Goal: Information Seeking & Learning: Understand process/instructions

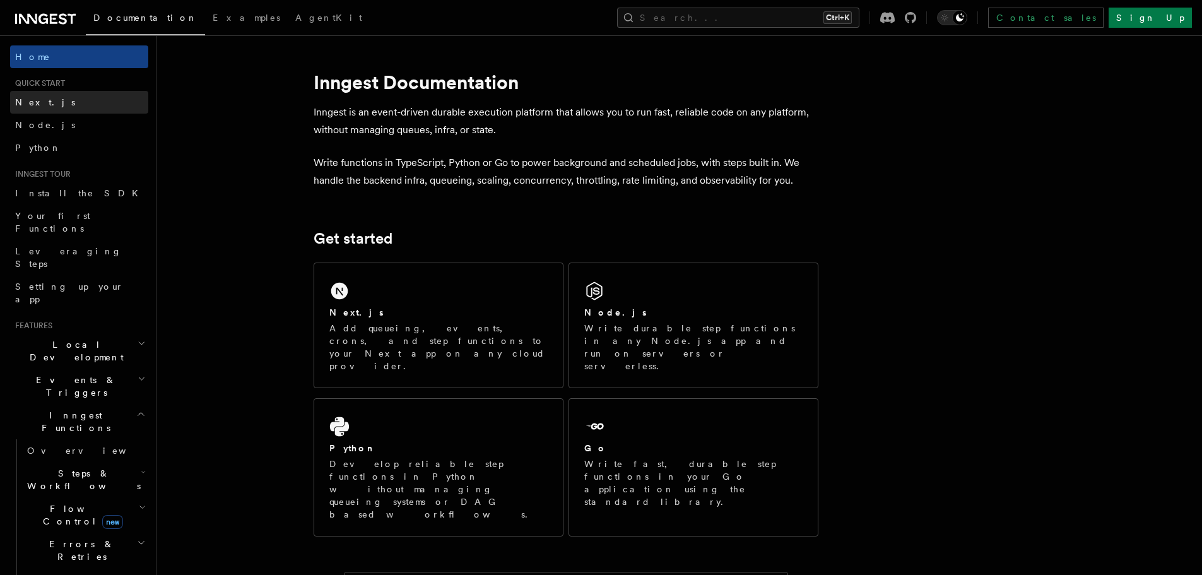
click at [25, 105] on span "Next.js" at bounding box center [45, 102] width 60 height 10
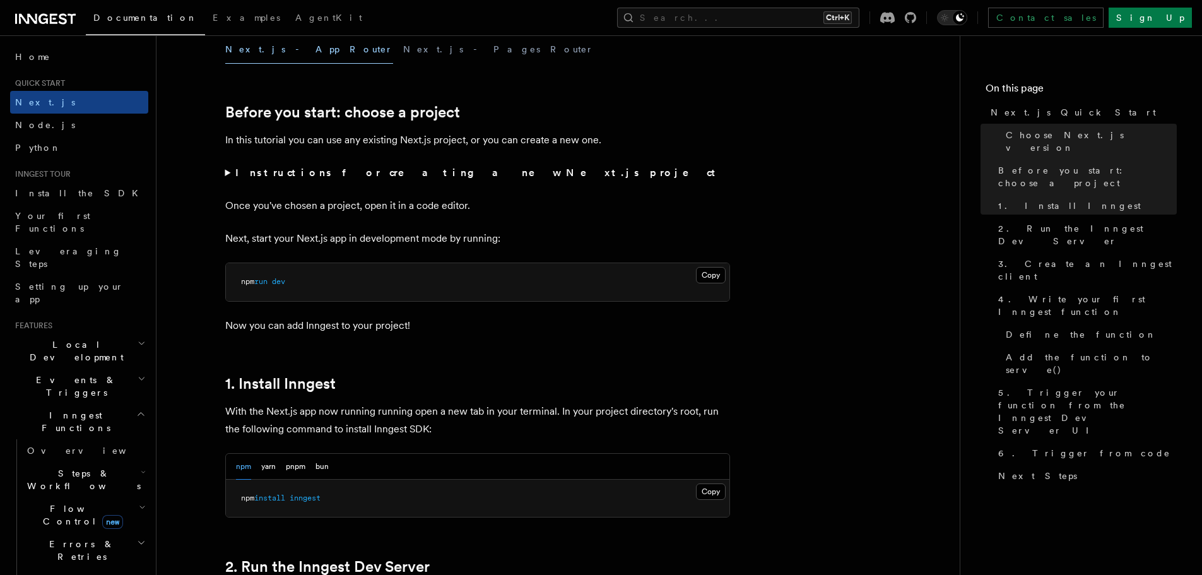
scroll to position [631, 0]
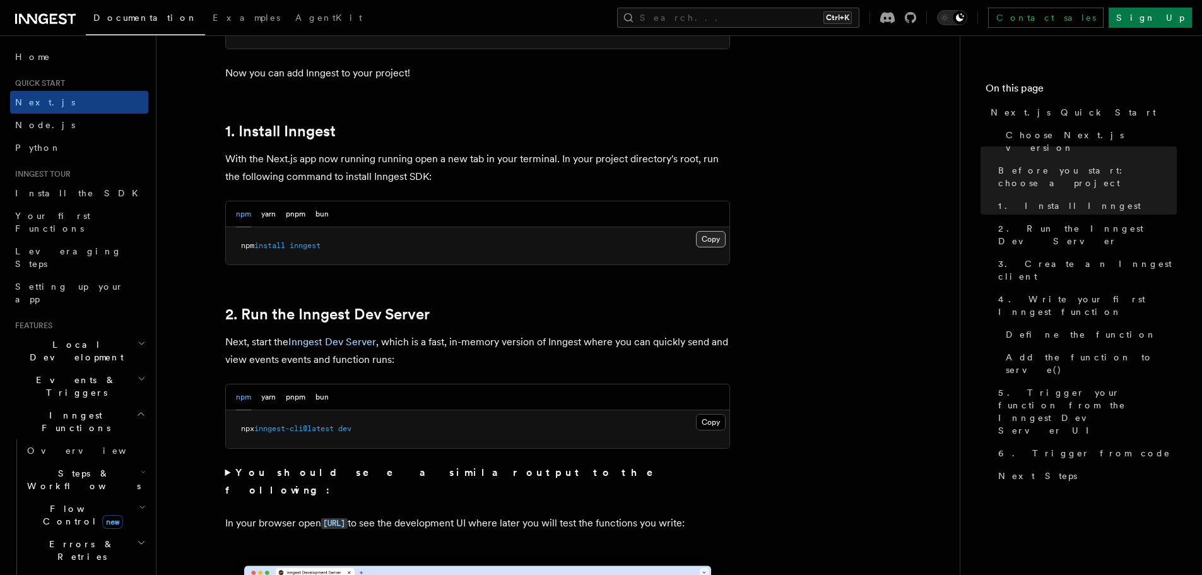
click at [719, 240] on button "Copy Copied" at bounding box center [711, 239] width 30 height 16
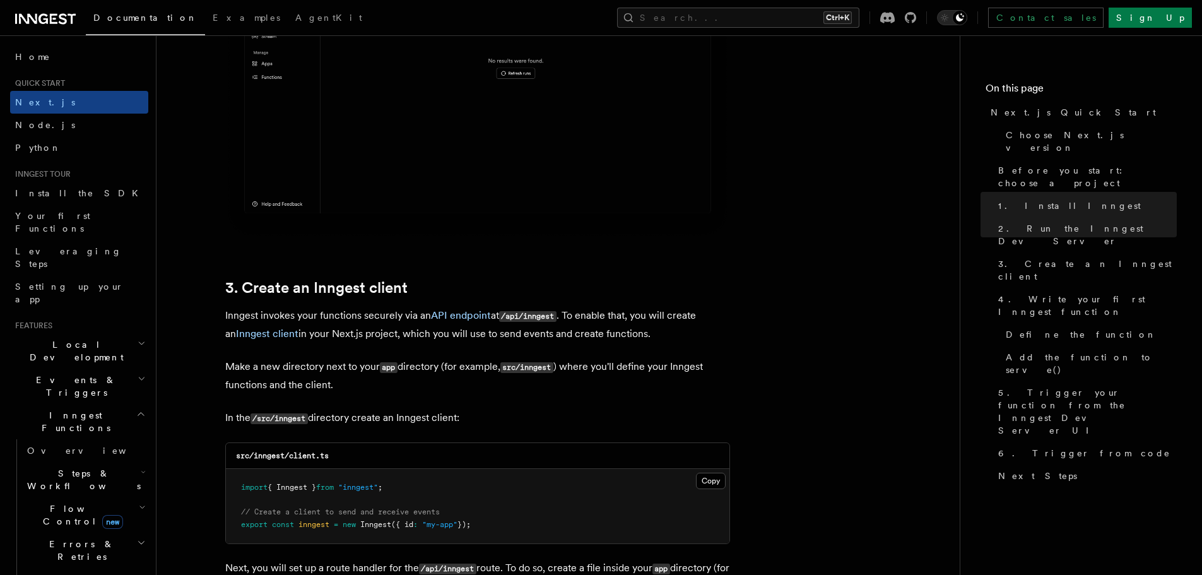
scroll to position [1388, 0]
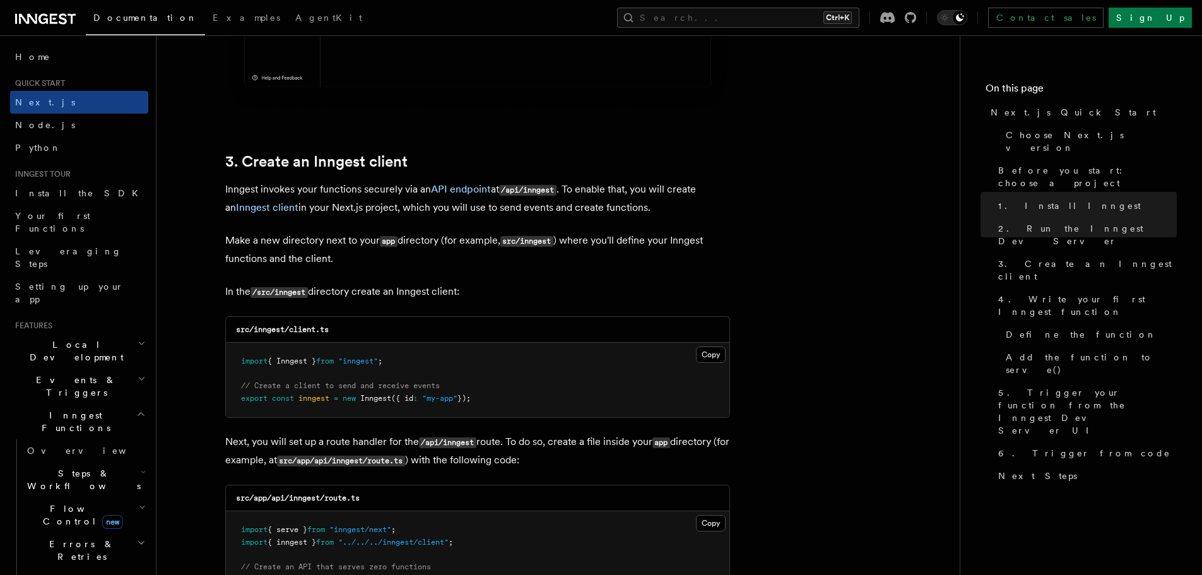
click at [272, 329] on code "src/inngest/client.ts" at bounding box center [282, 329] width 93 height 9
copy code "inngest"
click at [410, 366] on pre "import { Inngest } from "inngest" ; // Create a client to send and receive even…" at bounding box center [477, 379] width 503 height 74
click at [705, 357] on button "Copy Copied" at bounding box center [711, 354] width 30 height 16
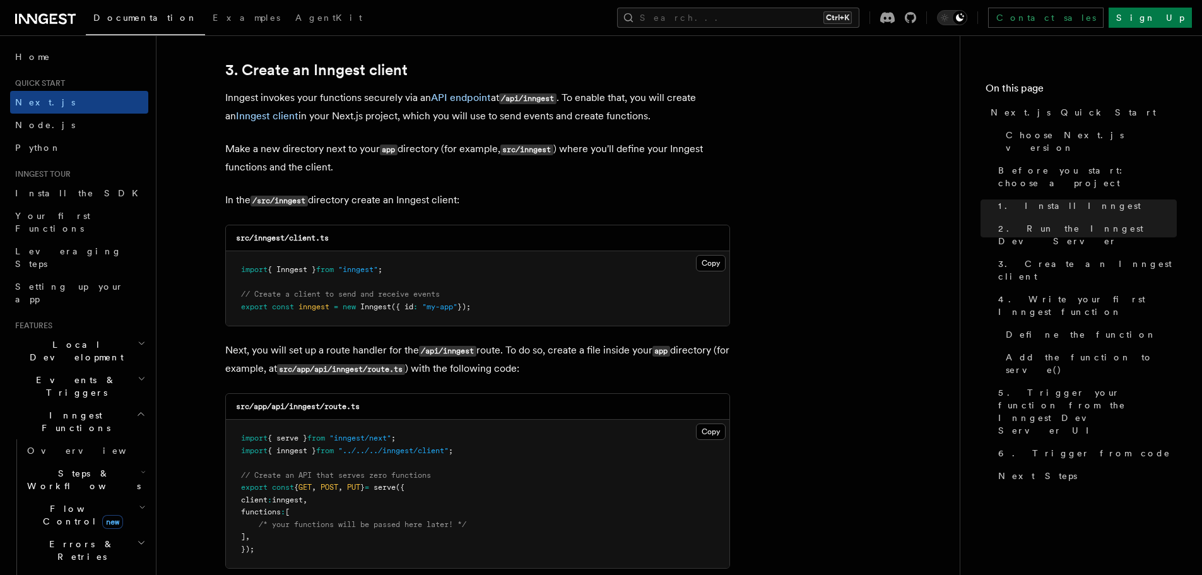
scroll to position [1514, 0]
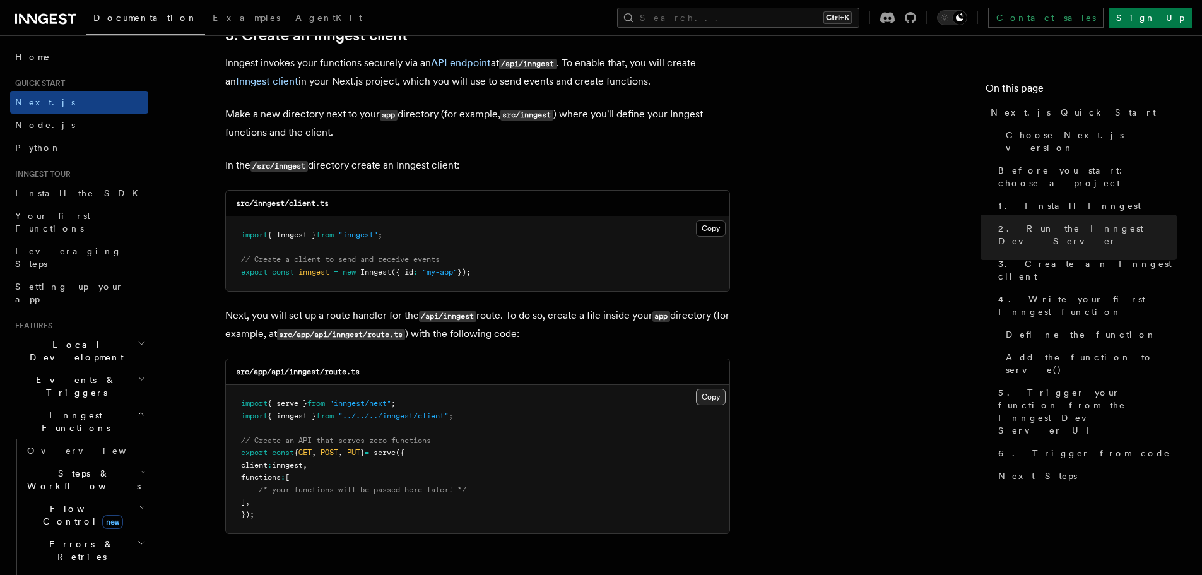
click at [705, 400] on button "Copy Copied" at bounding box center [711, 397] width 30 height 16
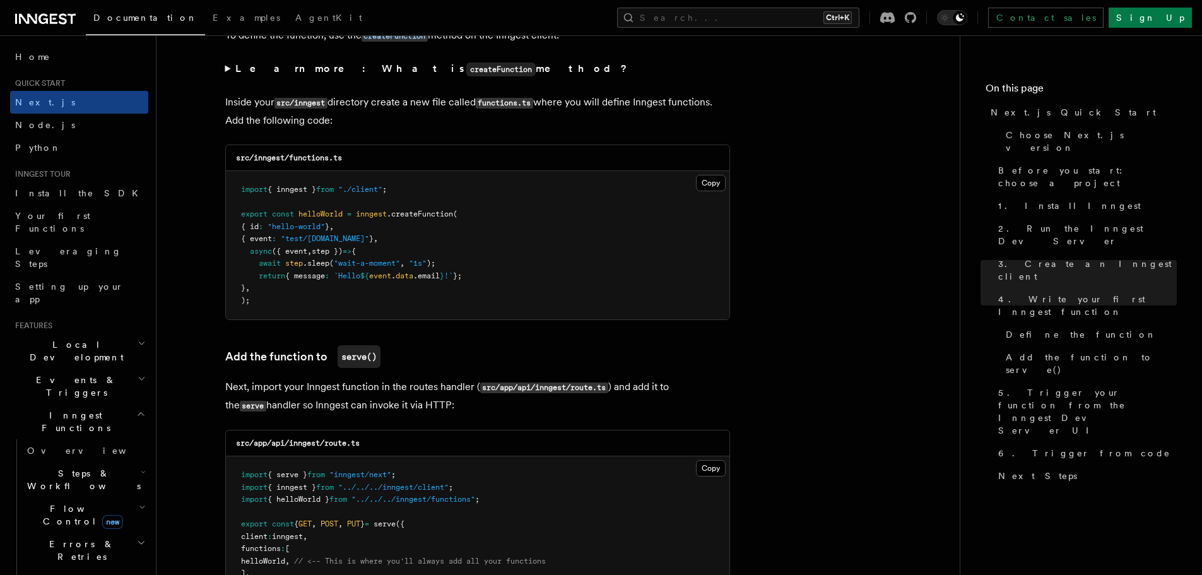
scroll to position [2145, 0]
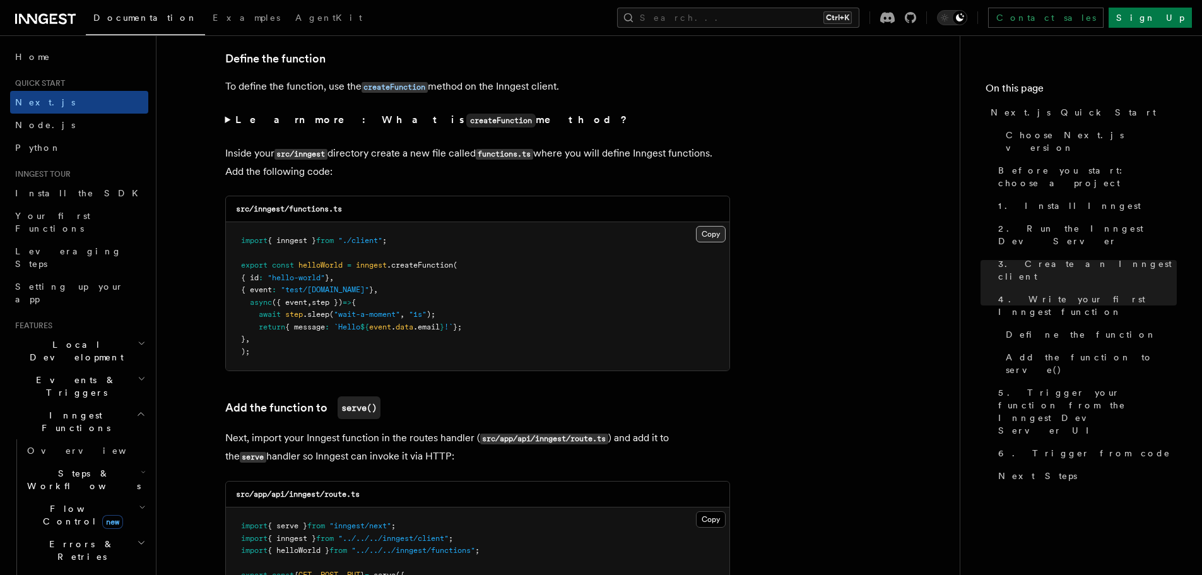
click at [711, 231] on button "Copy Copied" at bounding box center [711, 234] width 30 height 16
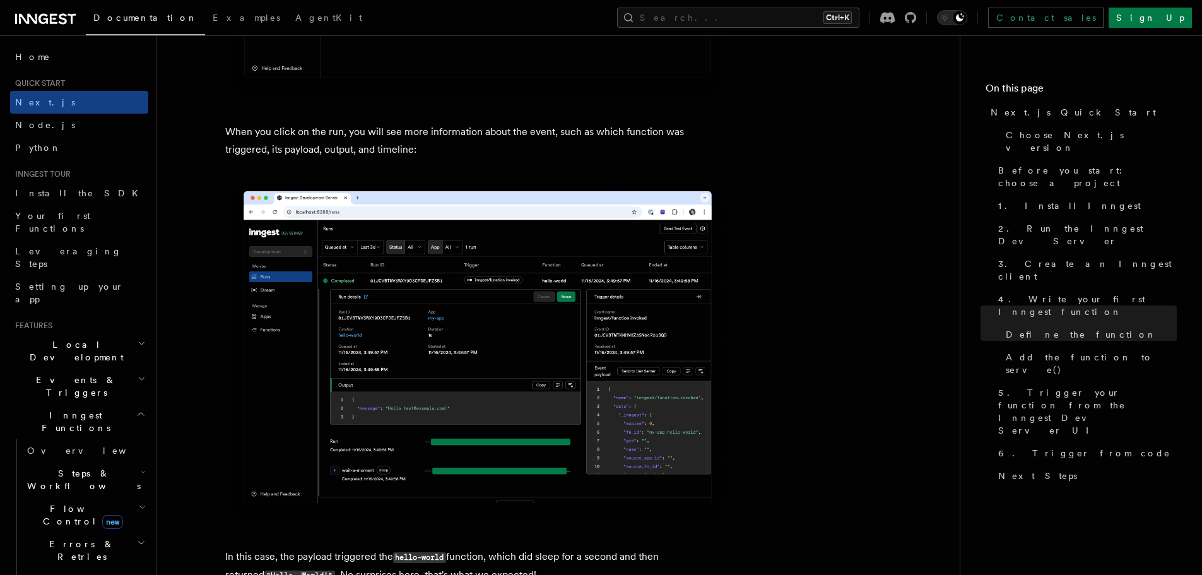
scroll to position [4289, 0]
